Goal: Information Seeking & Learning: Compare options

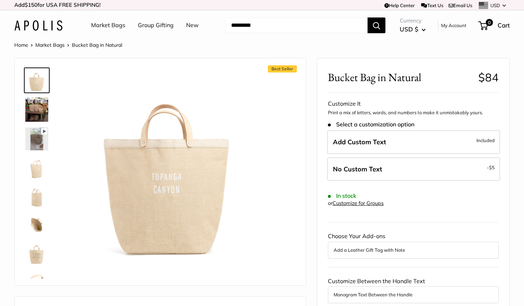
click at [36, 260] on img at bounding box center [36, 253] width 23 height 23
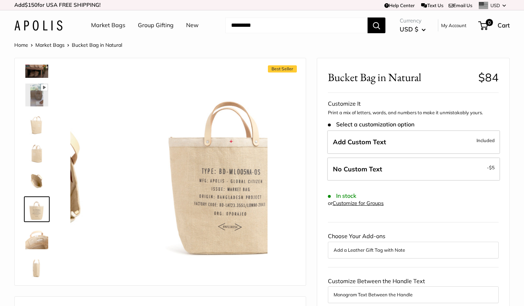
scroll to position [47, 0]
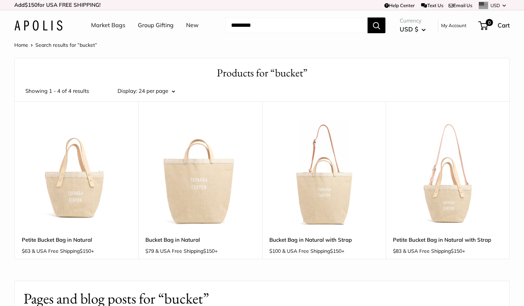
click at [0, 0] on img at bounding box center [0, 0] width 0 height 0
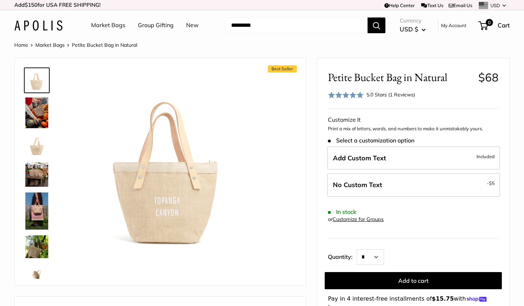
scroll to position [0, 0]
click at [42, 140] on img at bounding box center [36, 145] width 23 height 23
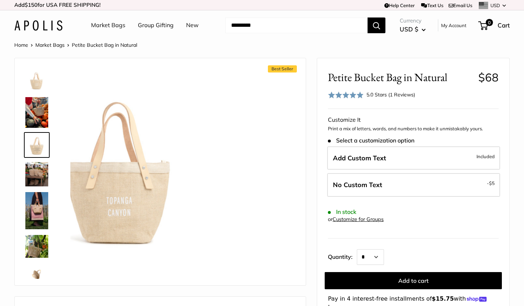
scroll to position [0, 0]
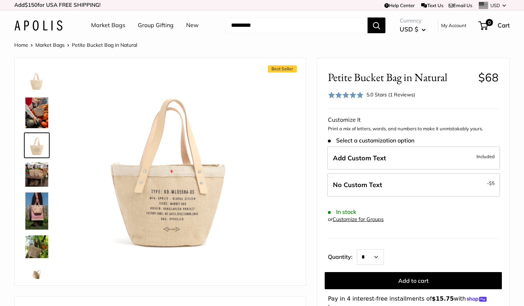
click at [111, 29] on link "Market Bags" at bounding box center [108, 25] width 34 height 11
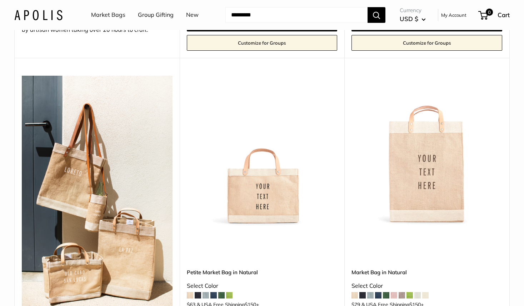
click at [0, 0] on img at bounding box center [0, 0] width 0 height 0
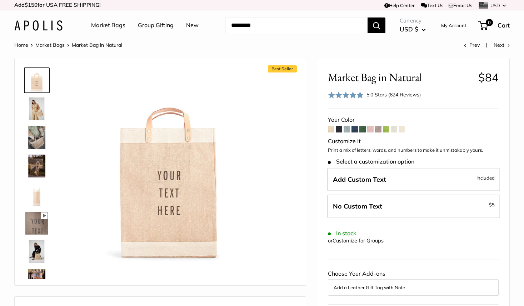
click at [339, 130] on span at bounding box center [339, 129] width 6 height 6
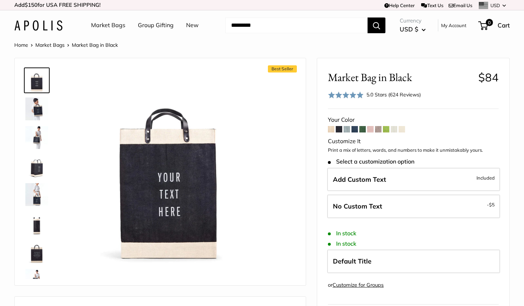
click at [36, 252] on img at bounding box center [36, 251] width 23 height 23
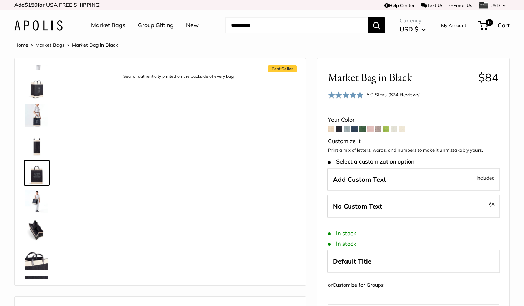
scroll to position [79, 0]
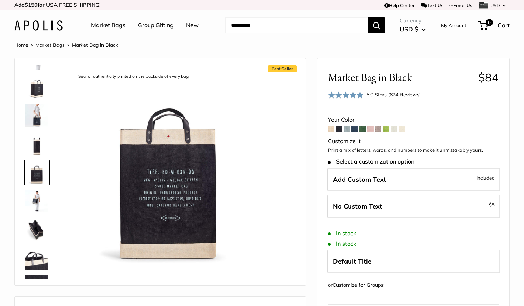
click at [111, 29] on link "Market Bags" at bounding box center [108, 25] width 34 height 11
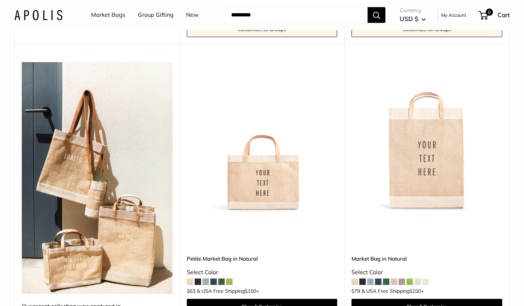
click at [199, 278] on span at bounding box center [198, 281] width 6 height 6
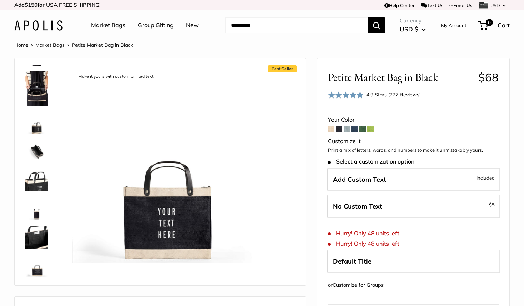
scroll to position [154, 0]
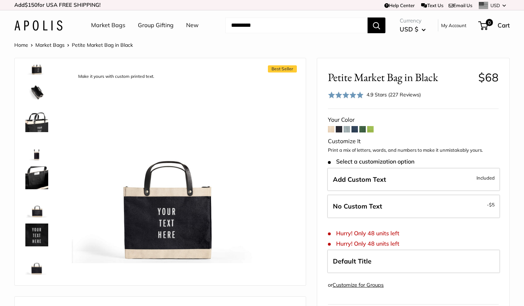
click at [37, 210] on img at bounding box center [36, 206] width 23 height 23
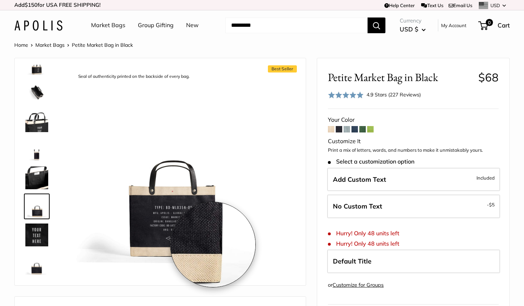
scroll to position [0, 0]
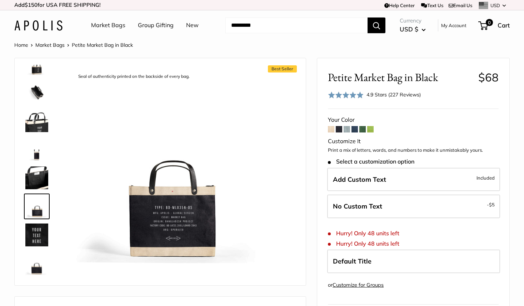
click at [100, 24] on link "Market Bags" at bounding box center [108, 25] width 34 height 11
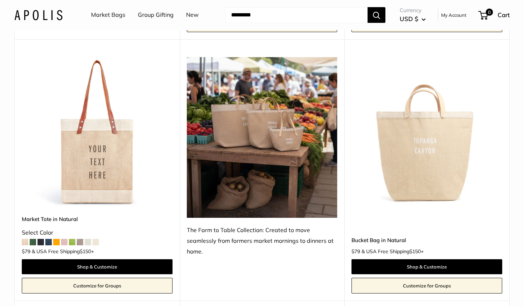
scroll to position [643, 0]
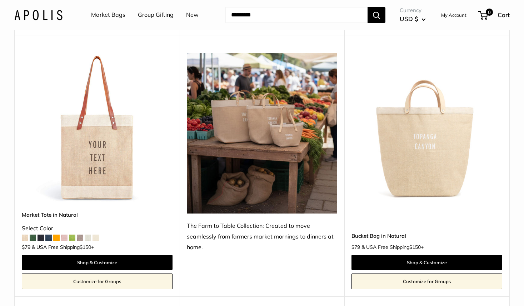
click at [0, 0] on img at bounding box center [0, 0] width 0 height 0
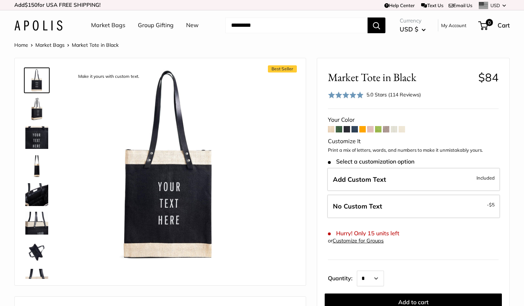
scroll to position [74, 0]
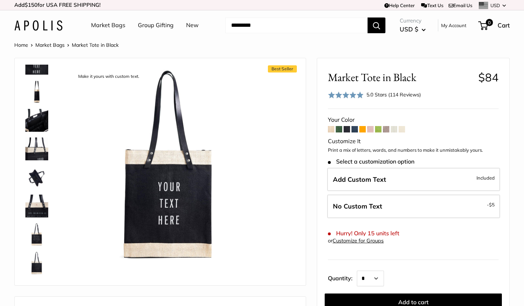
click at [38, 244] on img at bounding box center [36, 234] width 23 height 23
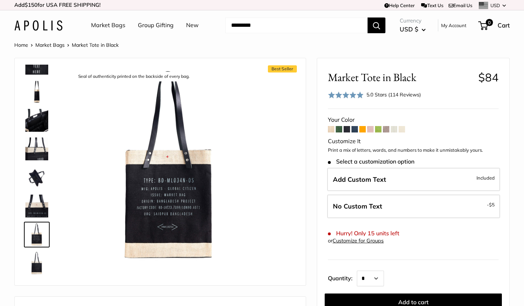
click at [112, 25] on link "Market Bags" at bounding box center [108, 25] width 34 height 11
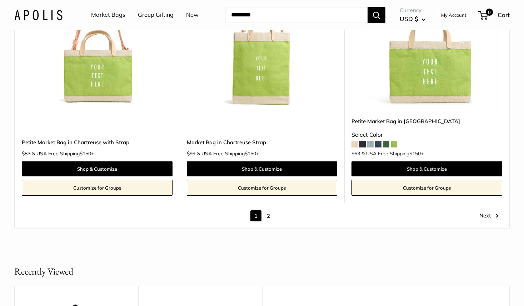
scroll to position [3939, 0]
